Goal: Check status

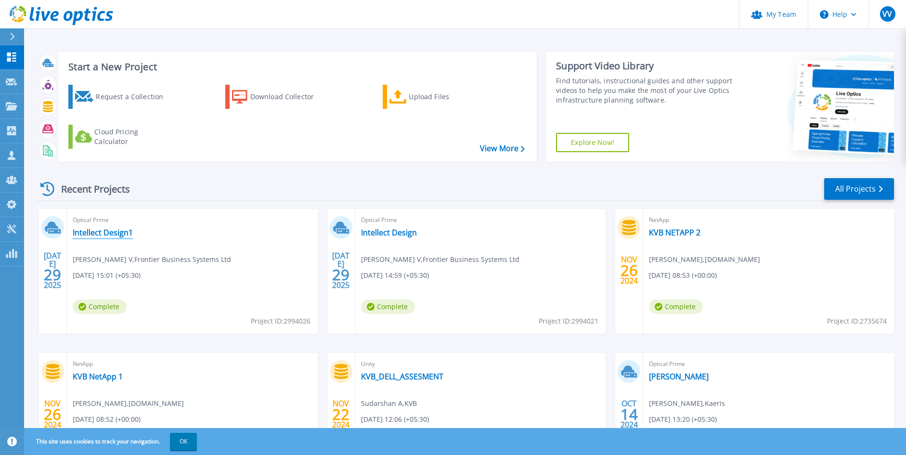
click at [115, 234] on link "Intellect Design1" at bounding box center [103, 233] width 60 height 10
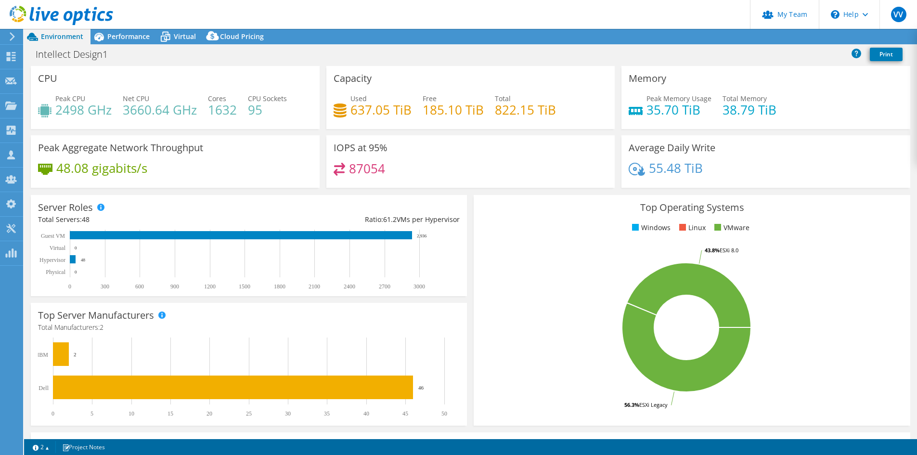
select select "USD"
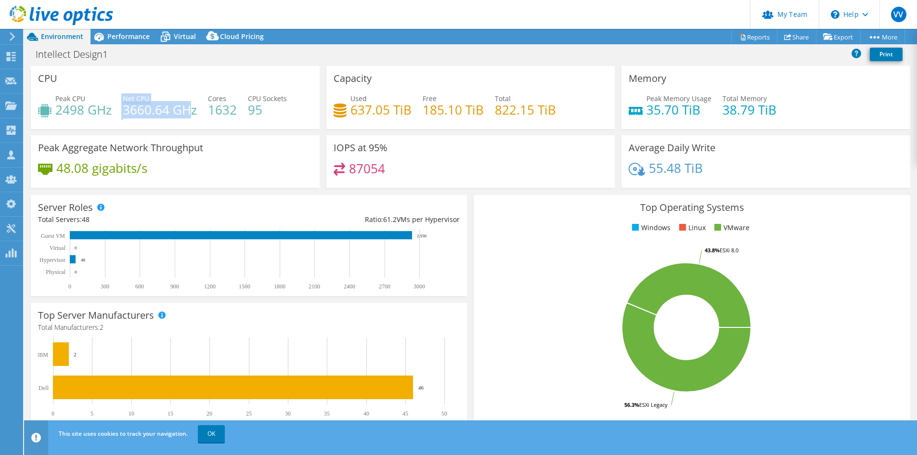
drag, startPoint x: 121, startPoint y: 111, endPoint x: 191, endPoint y: 116, distance: 70.0
click at [191, 116] on div "Peak CPU 2498 GHz Net CPU 3660.64 GHz Cores 1632 CPU Sockets 95" at bounding box center [175, 108] width 274 height 31
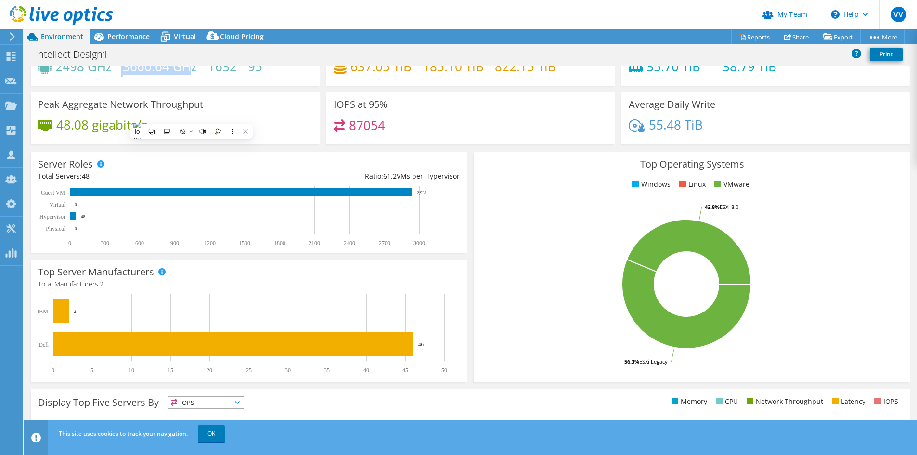
scroll to position [45, 0]
